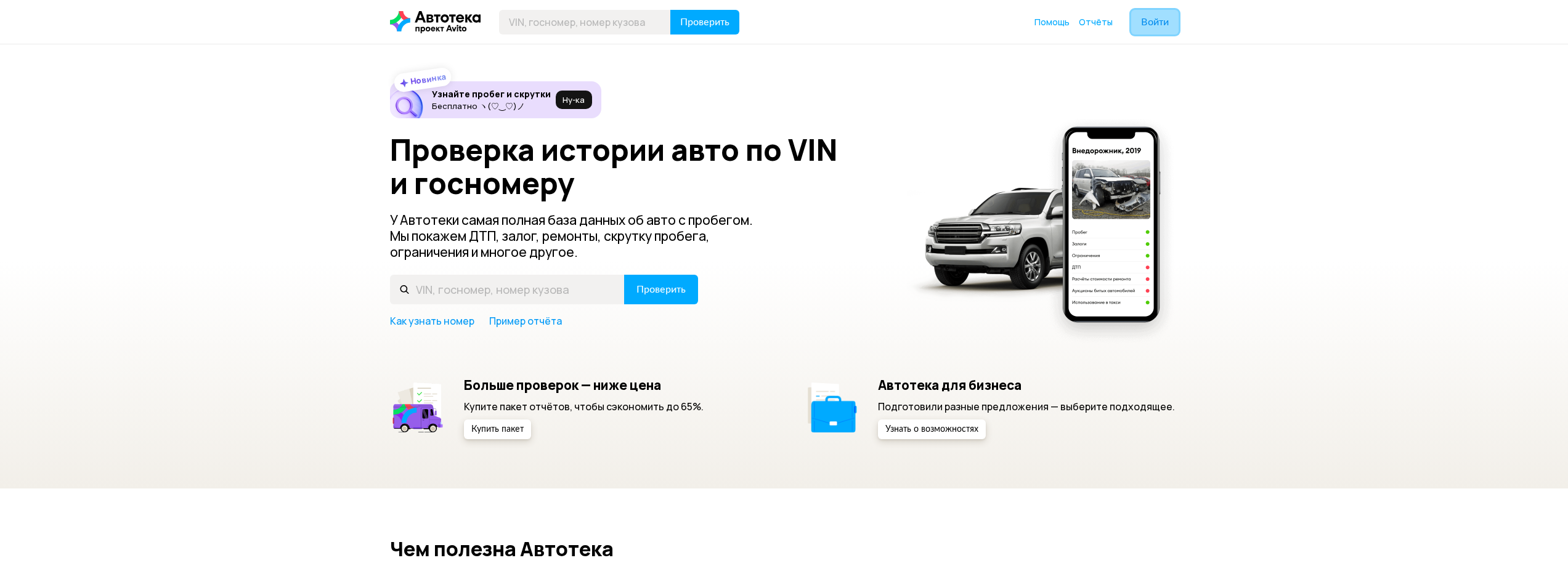
click at [1141, 24] on span "Войти" at bounding box center [1155, 22] width 28 height 10
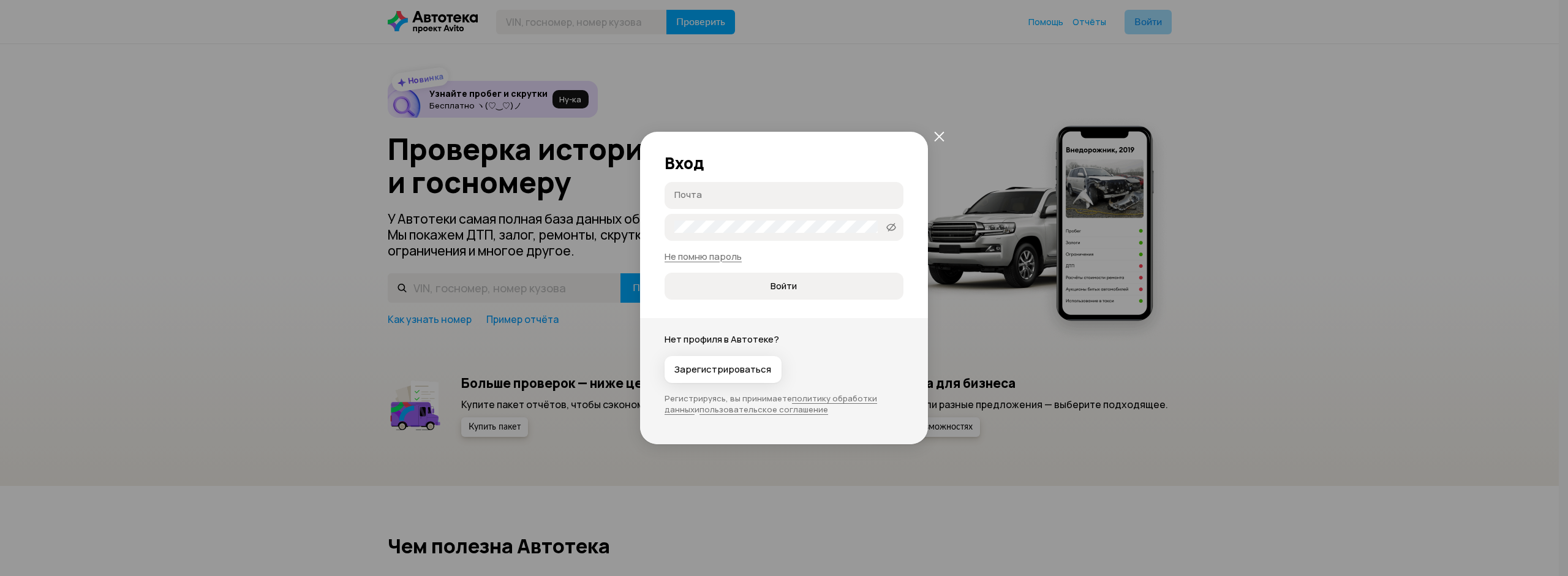
type input "[EMAIL_ADDRESS][DOMAIN_NAME]"
click at [781, 287] on span "Войти" at bounding box center [784, 286] width 26 height 13
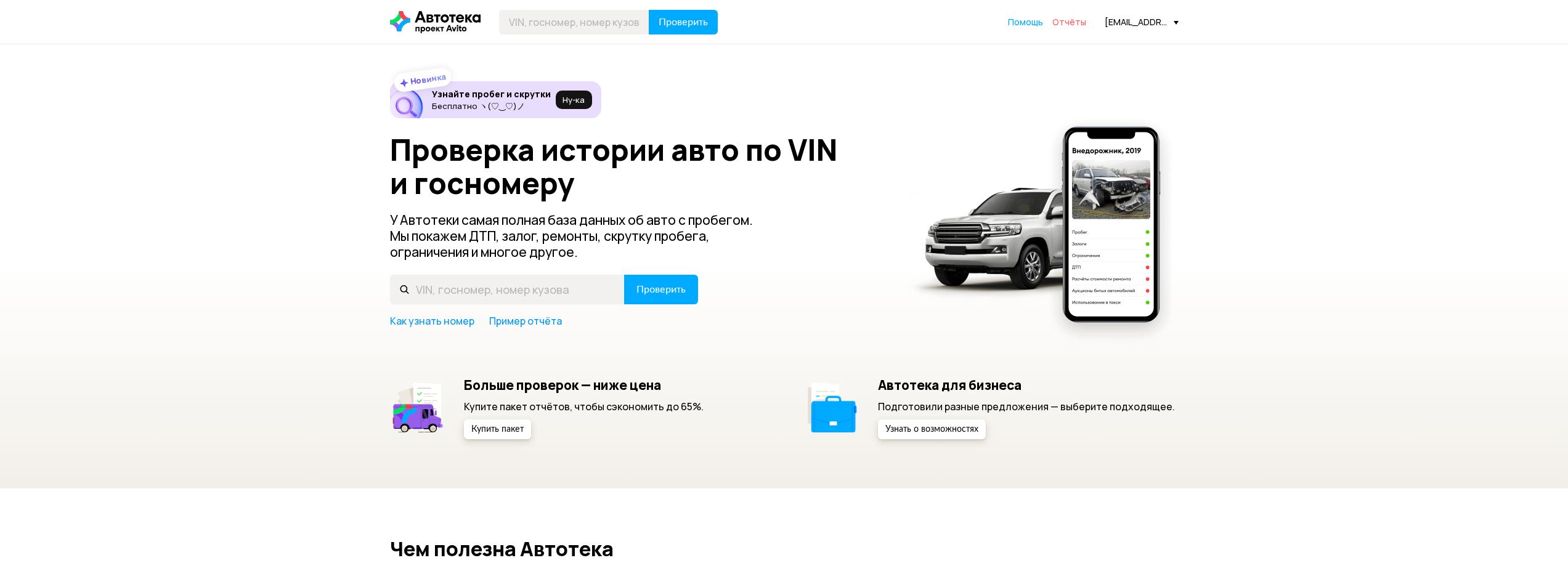
click at [1069, 23] on span "Отчёты" at bounding box center [1069, 22] width 34 height 12
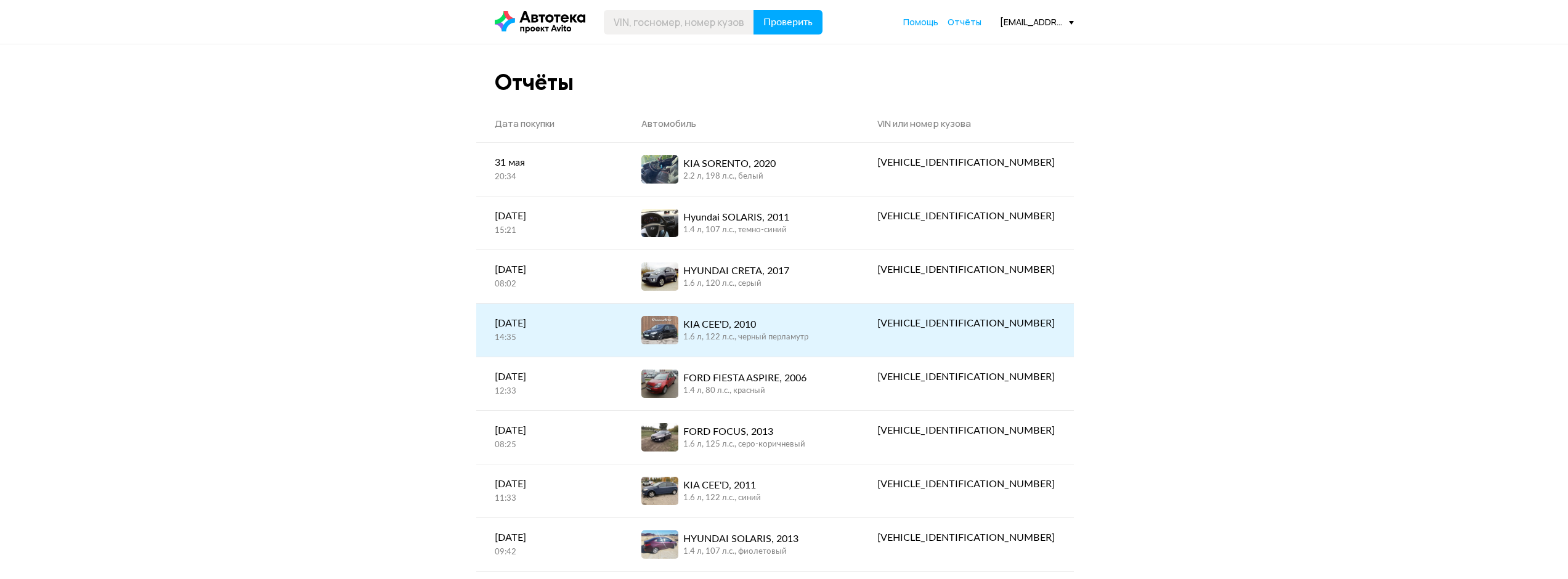
click at [765, 322] on div "KIA CEE'D, 2010" at bounding box center [746, 324] width 125 height 15
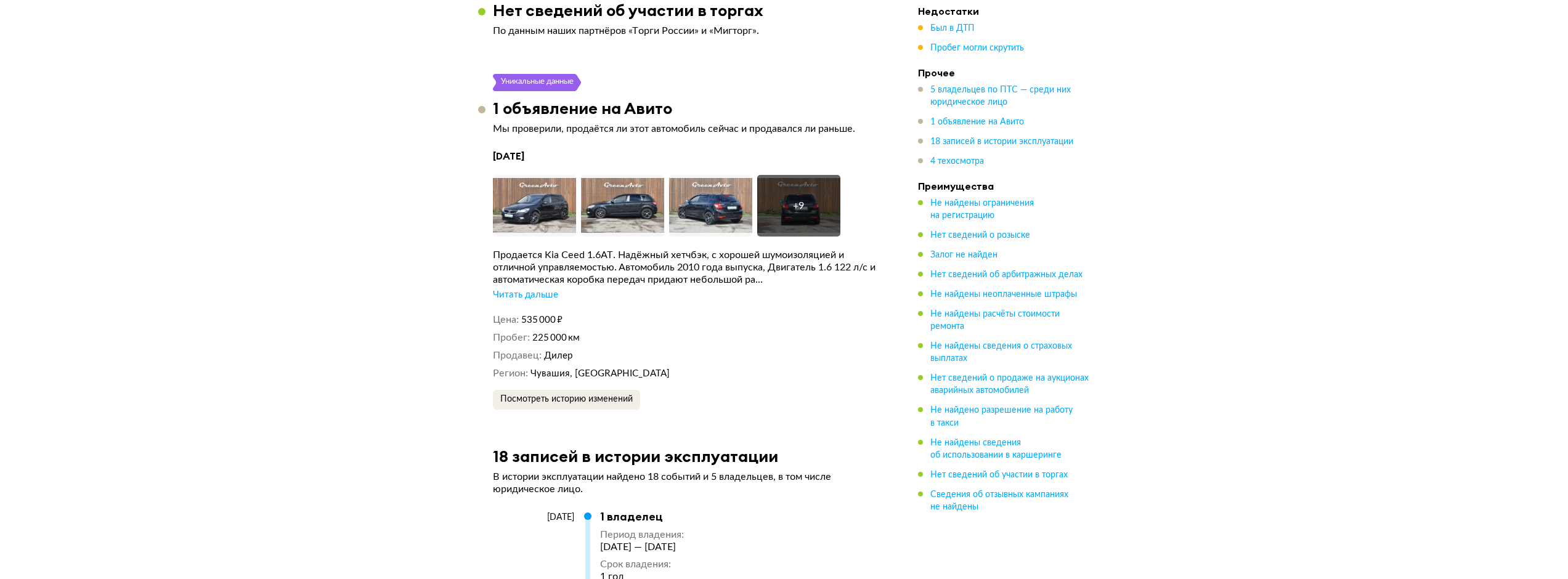
scroll to position [2709, 0]
click at [538, 288] on div "Читать дальше" at bounding box center [525, 294] width 65 height 13
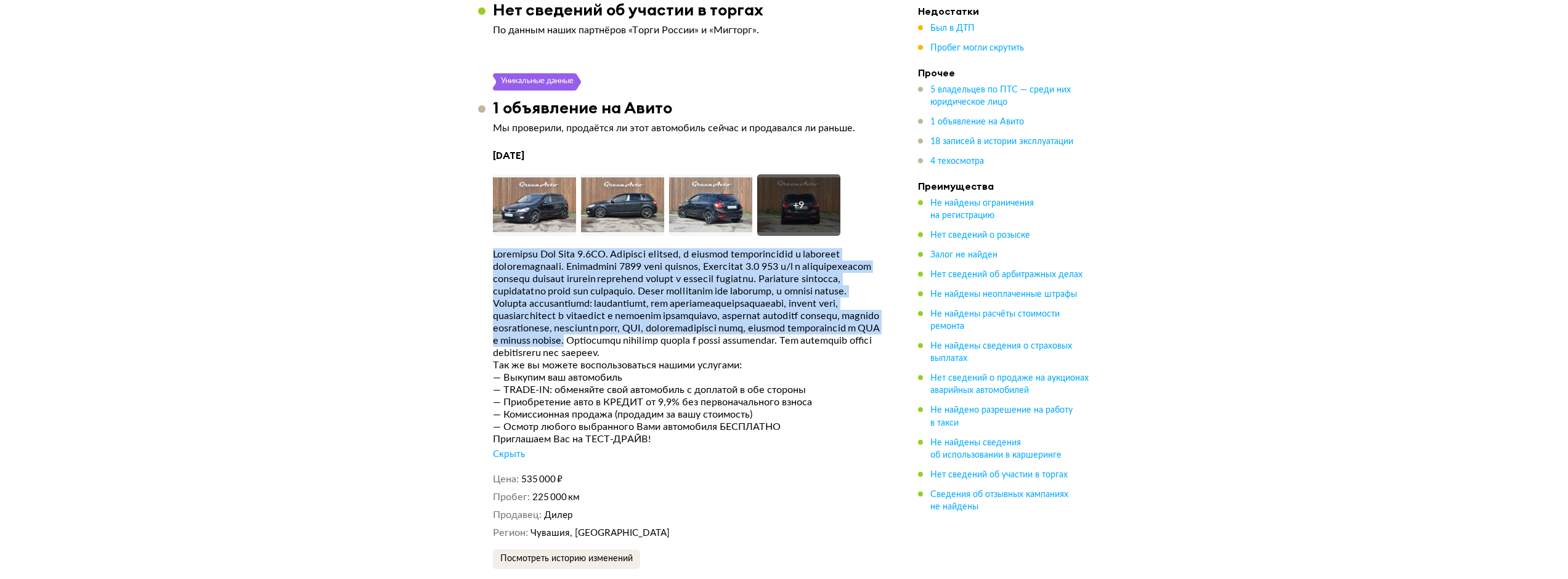
drag, startPoint x: 493, startPoint y: 240, endPoint x: 563, endPoint y: 334, distance: 117.2
click at [563, 334] on div at bounding box center [686, 303] width 388 height 110
copy div "Loremipsu Dol Sita 3.2CO. Adipisci elitsed, d eiusmod temporincidid u laboreet …"
